Goal: Task Accomplishment & Management: Use online tool/utility

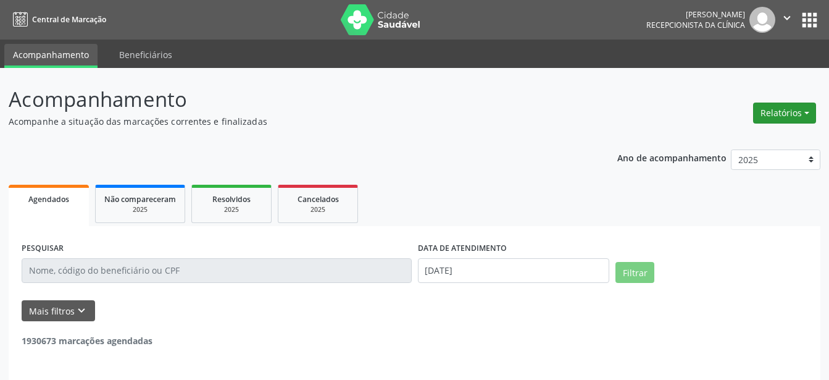
click at [791, 112] on button "Relatórios" at bounding box center [784, 112] width 63 height 21
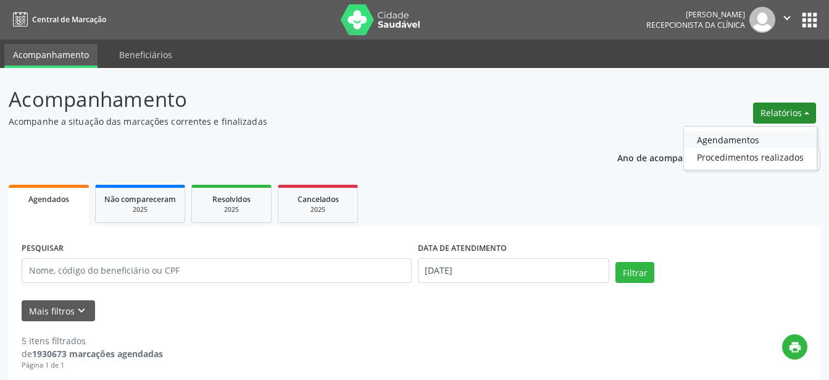
click at [753, 138] on link "Agendamentos" at bounding box center [750, 139] width 133 height 17
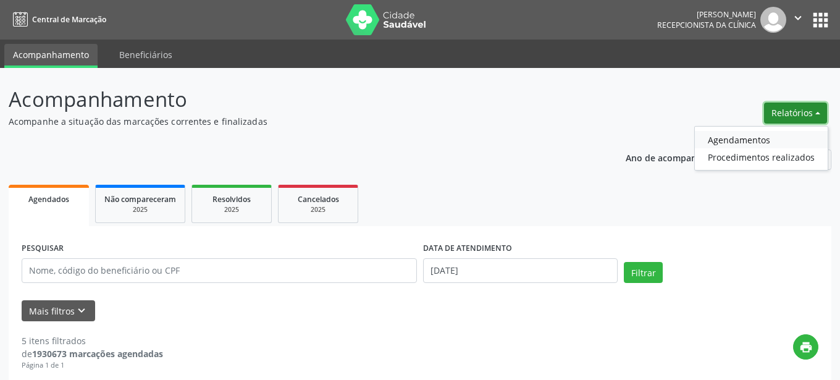
select select "8"
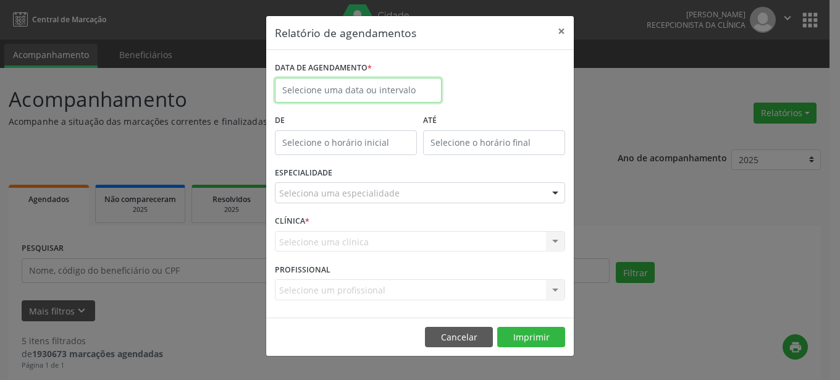
click at [378, 88] on input "text" at bounding box center [358, 90] width 167 height 25
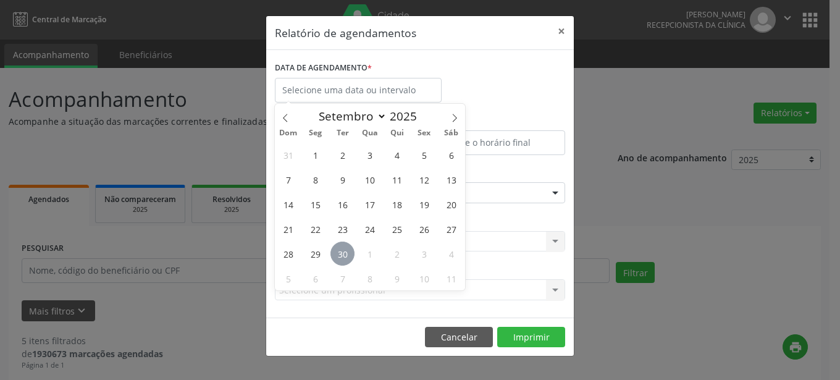
click at [343, 261] on span "30" at bounding box center [342, 253] width 24 height 24
type input "[DATE]"
click at [343, 261] on span "30" at bounding box center [342, 253] width 24 height 24
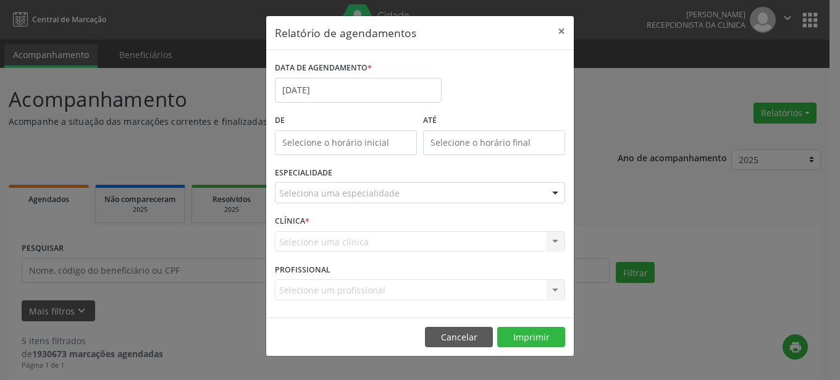
click at [554, 191] on div at bounding box center [555, 193] width 19 height 21
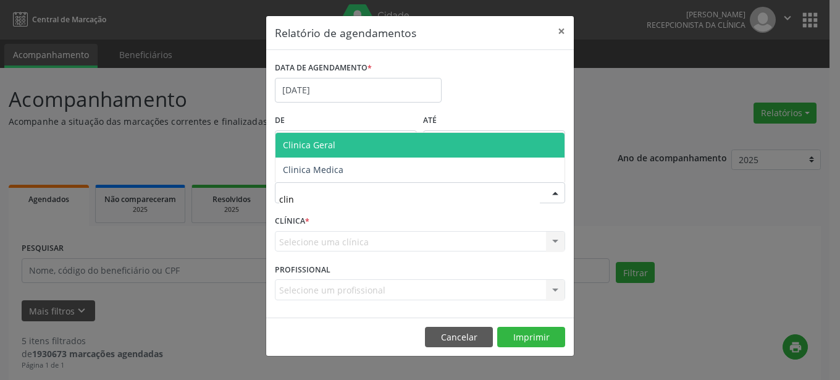
type input "clini"
click at [405, 150] on span "Clinica Geral" at bounding box center [419, 145] width 289 height 25
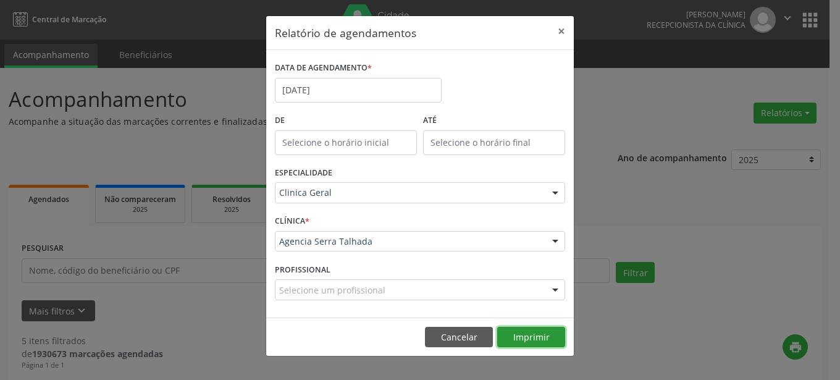
click at [532, 333] on button "Imprimir" at bounding box center [531, 337] width 68 height 21
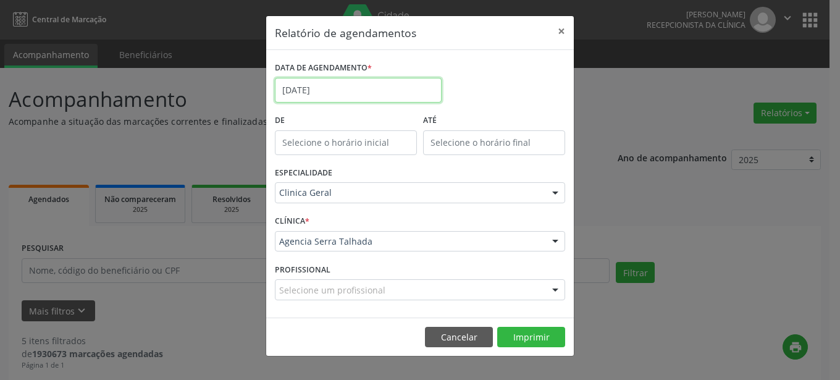
click at [360, 86] on input "[DATE]" at bounding box center [358, 90] width 167 height 25
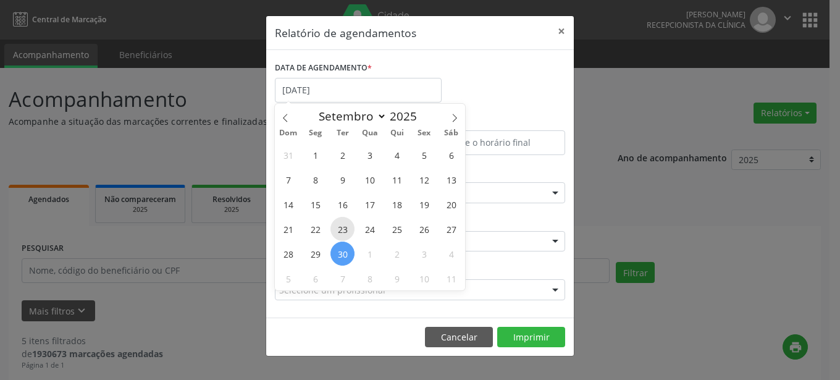
click at [348, 230] on span "23" at bounding box center [342, 229] width 24 height 24
type input "[DATE]"
click at [348, 230] on span "23" at bounding box center [342, 229] width 24 height 24
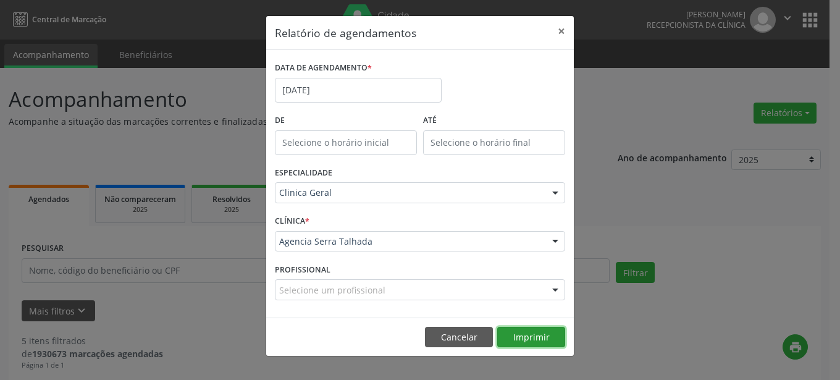
click at [538, 331] on button "Imprimir" at bounding box center [531, 337] width 68 height 21
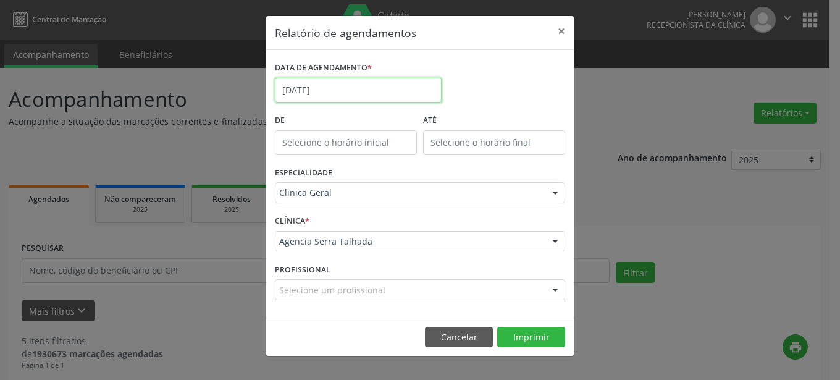
click at [406, 102] on input "[DATE]" at bounding box center [358, 90] width 167 height 25
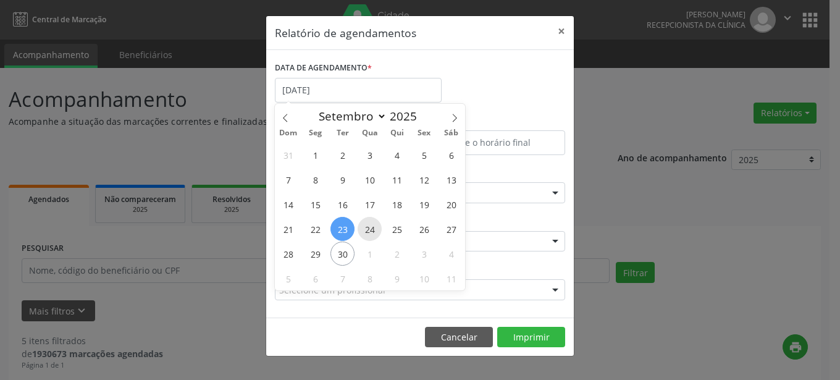
click at [369, 233] on span "24" at bounding box center [369, 229] width 24 height 24
type input "[DATE]"
click at [369, 233] on span "24" at bounding box center [369, 229] width 24 height 24
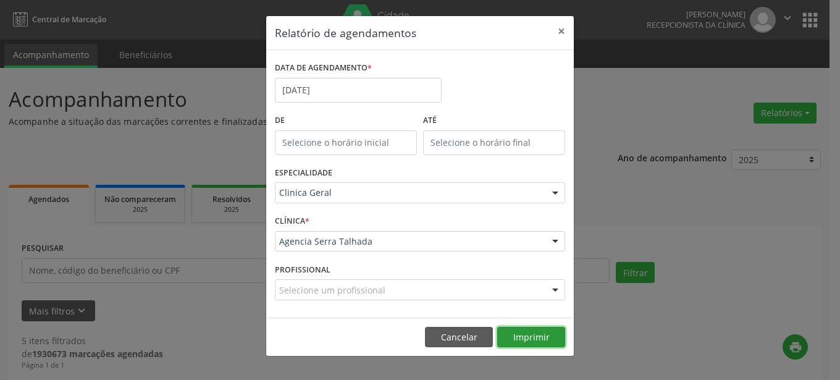
click at [541, 337] on button "Imprimir" at bounding box center [531, 337] width 68 height 21
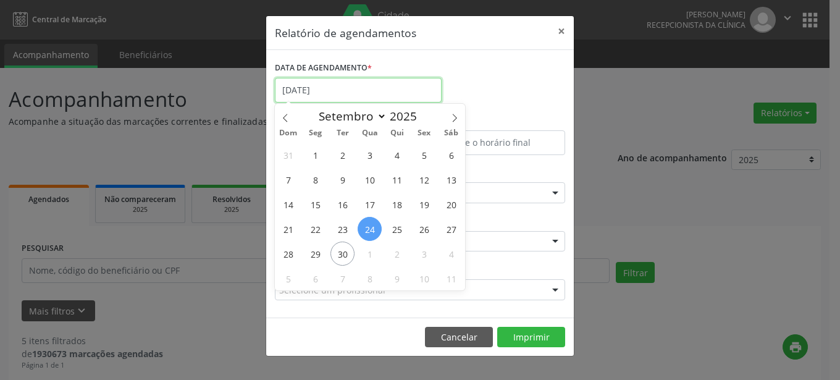
click at [390, 88] on input "[DATE]" at bounding box center [358, 90] width 167 height 25
click at [394, 225] on span "25" at bounding box center [397, 229] width 24 height 24
type input "25/09/2025"
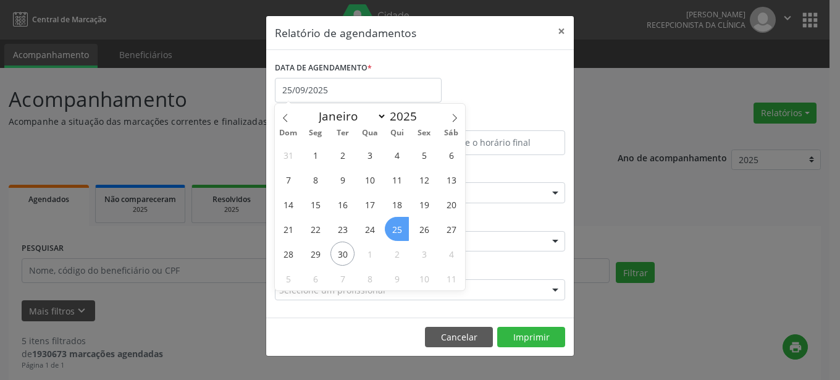
click at [394, 225] on span "25" at bounding box center [397, 229] width 24 height 24
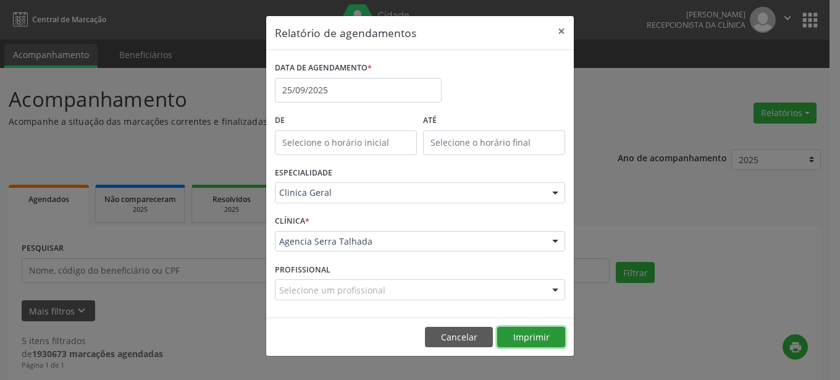
click at [514, 338] on button "Imprimir" at bounding box center [531, 337] width 68 height 21
